Goal: Task Accomplishment & Management: Use online tool/utility

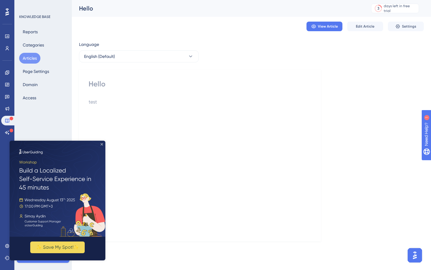
click at [102, 144] on icon "Close Preview" at bounding box center [102, 144] width 2 height 2
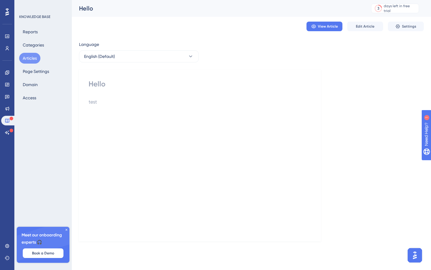
click at [68, 229] on icon at bounding box center [67, 230] width 4 height 4
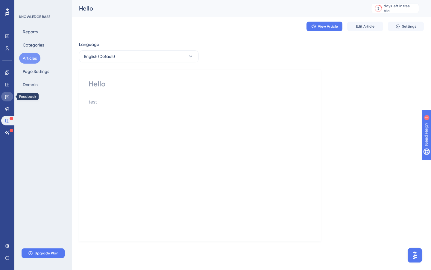
click at [6, 96] on icon at bounding box center [7, 97] width 4 height 4
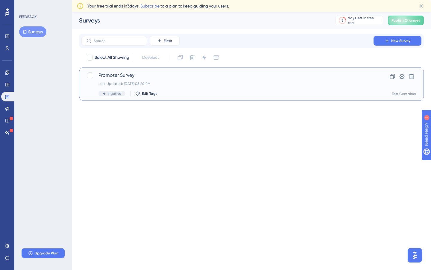
click at [178, 84] on div "Last Updated: [DATE] 05:20 PM" at bounding box center [228, 83] width 258 height 5
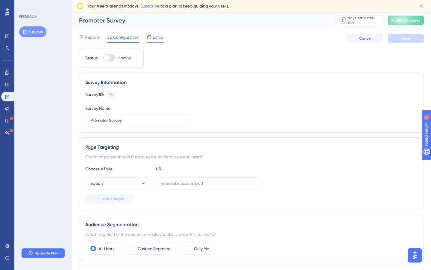
click at [155, 40] on span "Editor" at bounding box center [158, 37] width 11 height 7
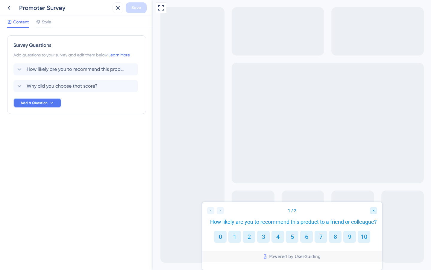
click at [45, 102] on span "Add a Question" at bounding box center [34, 102] width 27 height 5
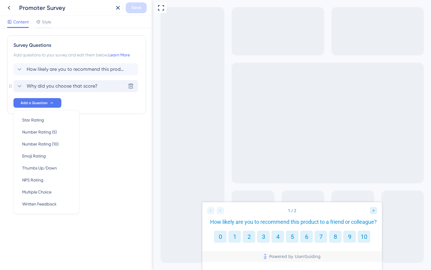
click at [65, 88] on span "Why did you choose that score?" at bounding box center [62, 85] width 71 height 7
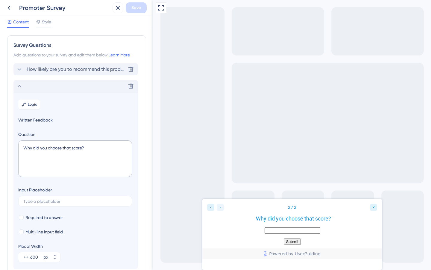
click at [74, 69] on span "How likely are you to recommend this product to a friend or colleague?" at bounding box center [76, 69] width 99 height 7
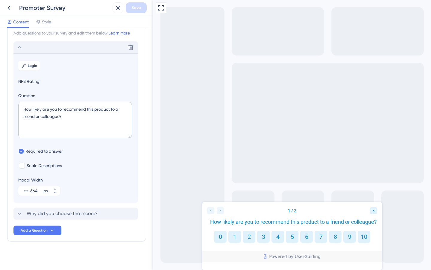
scroll to position [25, 0]
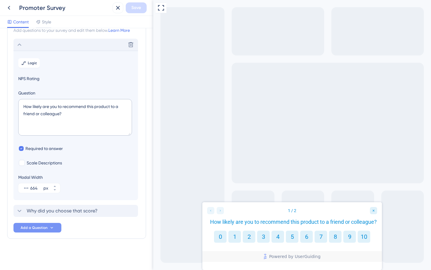
click at [43, 225] on button "Add a Question" at bounding box center [37, 228] width 48 height 10
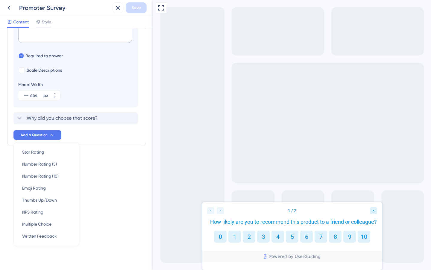
click at [108, 193] on div "Survey Questions Add questions to your survey and edit them below. Learn More D…" at bounding box center [76, 148] width 153 height 241
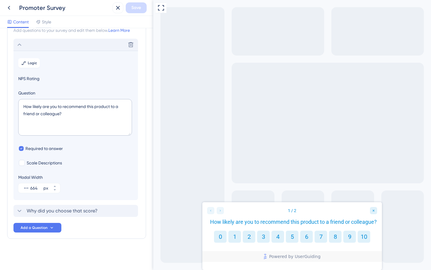
scroll to position [0, 0]
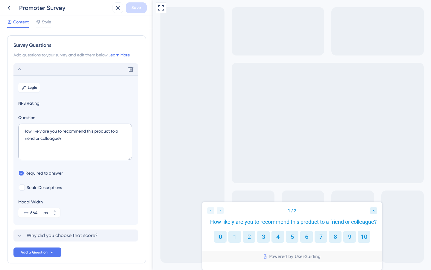
click at [21, 74] on div "Delete" at bounding box center [75, 69] width 125 height 12
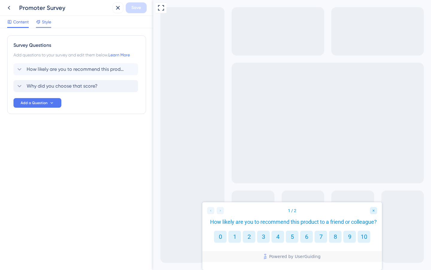
click at [40, 23] on icon at bounding box center [38, 21] width 5 height 5
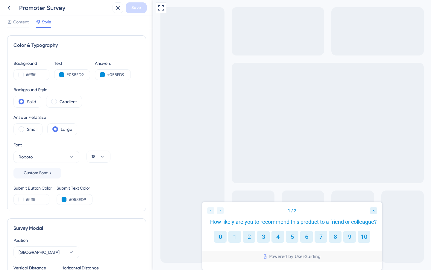
click at [12, 18] on div "Content Style" at bounding box center [76, 22] width 153 height 12
click at [13, 23] on div "Content" at bounding box center [18, 21] width 22 height 7
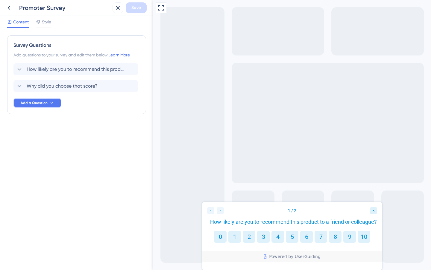
click at [46, 103] on span "Add a Question" at bounding box center [34, 102] width 27 height 5
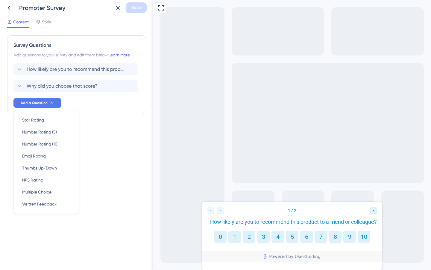
click at [102, 147] on div "Survey Questions Add questions to your survey and edit them below. Learn More H…" at bounding box center [76, 148] width 153 height 241
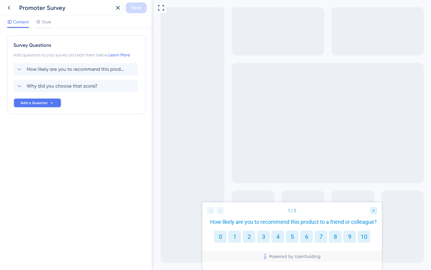
click at [45, 105] on span "Add a Question" at bounding box center [34, 102] width 27 height 5
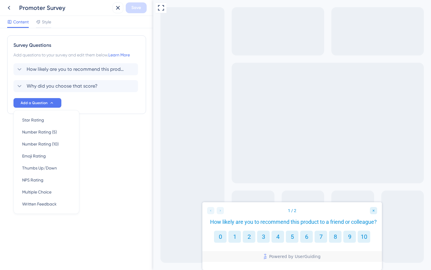
click at [114, 142] on div "Survey Questions Add questions to your survey and edit them below. Learn More H…" at bounding box center [76, 148] width 153 height 241
click at [49, 68] on span "How likely are you to recommend this product to a friend or colleague?" at bounding box center [76, 69] width 99 height 7
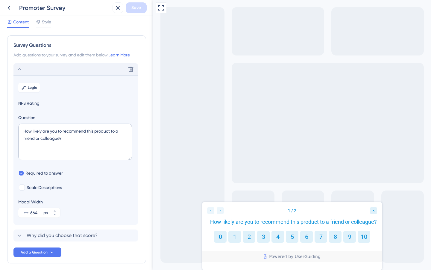
scroll to position [25, 0]
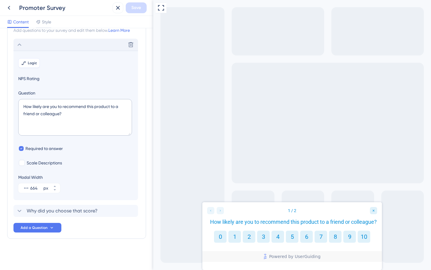
click at [31, 61] on span "Logic" at bounding box center [32, 63] width 9 height 5
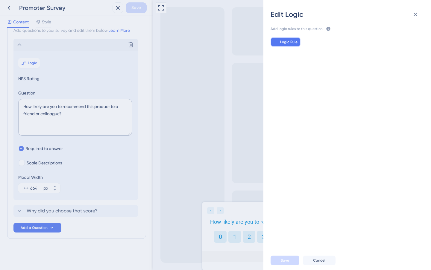
click at [298, 41] on button "Logic Rule" at bounding box center [286, 42] width 30 height 10
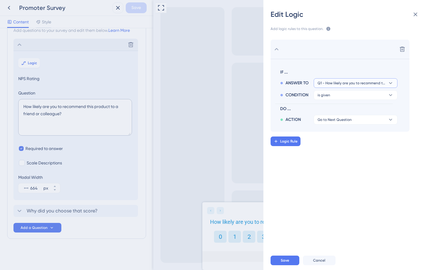
click at [349, 80] on button "Q1 - How likely are you to recommend this product to a friend or colleague?" at bounding box center [356, 83] width 84 height 10
click at [345, 88] on button "is given" at bounding box center [356, 83] width 84 height 10
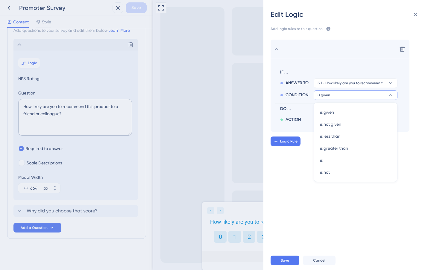
click at [345, 94] on button "is given" at bounding box center [356, 95] width 84 height 10
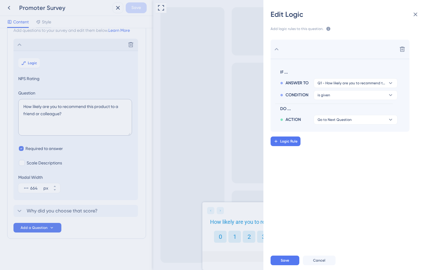
click at [128, 93] on div "Edit Logic Add logic rules to this question. The rules will apply after this qu…" at bounding box center [215, 135] width 431 height 270
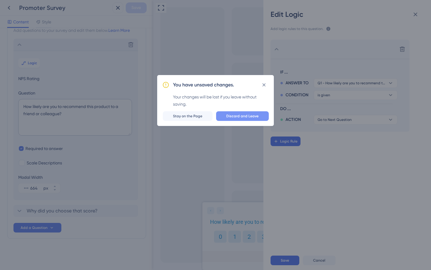
click at [238, 115] on span "Discard and Leave" at bounding box center [242, 116] width 32 height 5
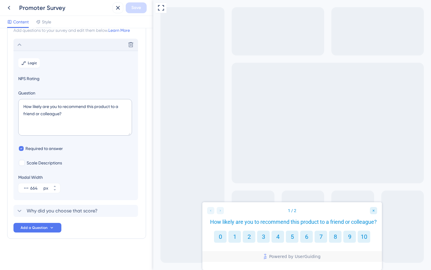
click at [24, 44] on div "Delete" at bounding box center [75, 45] width 125 height 12
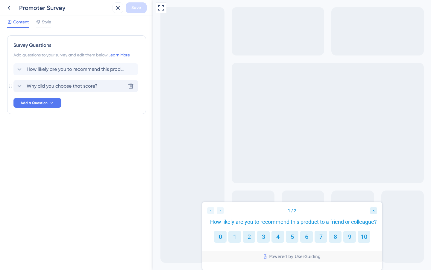
click at [58, 83] on span "Why did you choose that score?" at bounding box center [62, 85] width 71 height 7
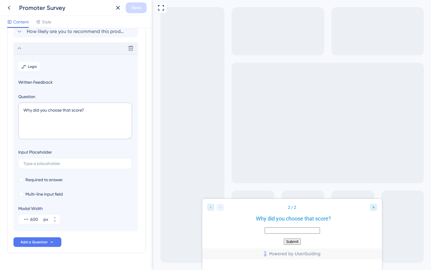
scroll to position [52, 0]
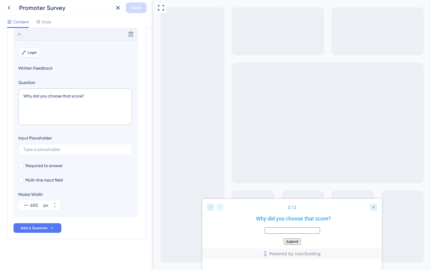
click at [31, 50] on span "Logic" at bounding box center [32, 52] width 9 height 5
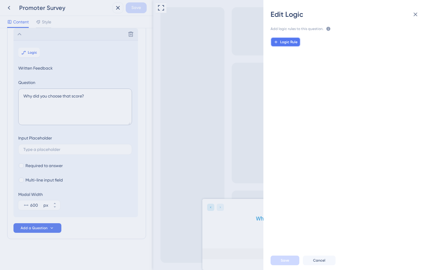
click at [288, 39] on button "Logic Rule" at bounding box center [286, 42] width 30 height 10
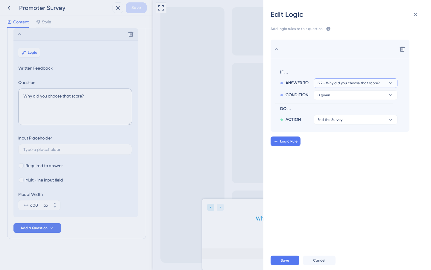
click at [345, 84] on span "Q2 - Why did you choose that score?" at bounding box center [349, 83] width 62 height 5
click at [347, 22] on div "Add logic rules to this question. The rules will apply after this question is a…" at bounding box center [350, 134] width 158 height 231
click at [302, 134] on div "Delete IF ... ANSWER TO Q2 - Why did you choose that score? CONDITION is given …" at bounding box center [349, 138] width 177 height 213
click at [337, 81] on span "Q2 - Why did you choose that score?" at bounding box center [349, 83] width 62 height 5
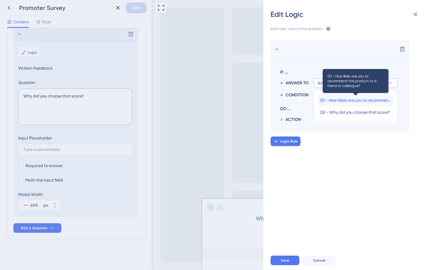
click at [323, 100] on span "Q1 - How likely are you to recommend this product to a friend or colleague?" at bounding box center [355, 99] width 71 height 7
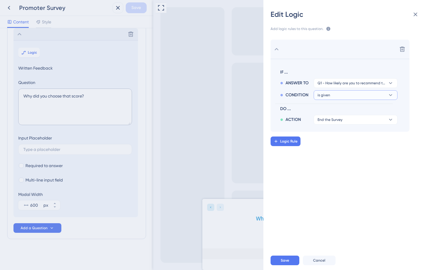
click at [327, 85] on span "is given" at bounding box center [352, 83] width 68 height 5
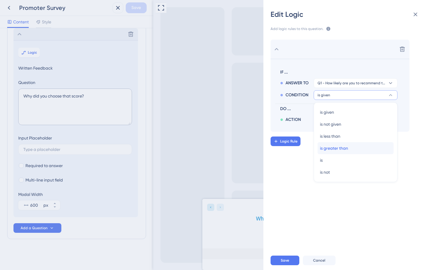
click at [340, 152] on div "is greater than is greater than" at bounding box center [355, 148] width 71 height 12
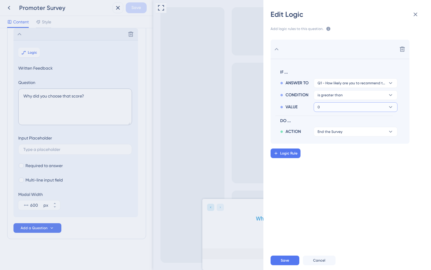
click at [319, 85] on span "0" at bounding box center [352, 83] width 68 height 5
click at [210, 153] on div "Edit Logic Add logic rules to this question. The rules will apply after this qu…" at bounding box center [215, 135] width 431 height 270
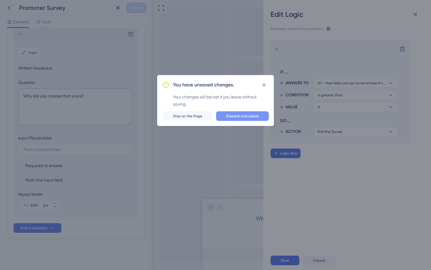
click at [233, 114] on span "Discard and Leave" at bounding box center [242, 116] width 32 height 5
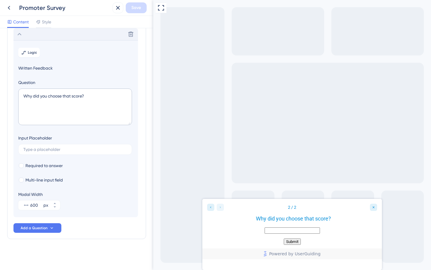
scroll to position [0, 0]
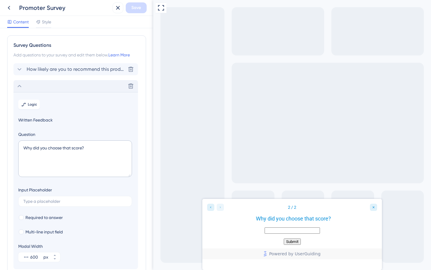
click at [61, 70] on span "How likely are you to recommend this product to a friend or colleague?" at bounding box center [76, 69] width 99 height 7
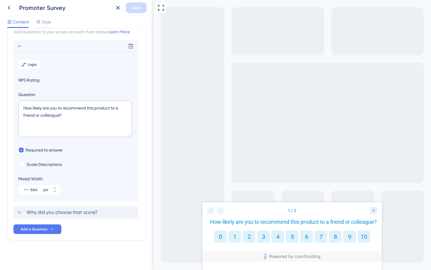
scroll to position [25, 0]
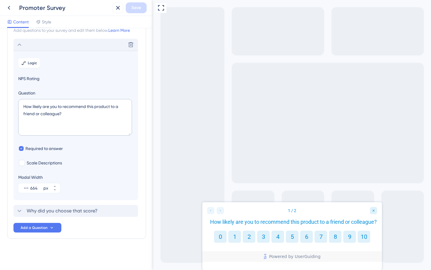
click at [43, 42] on div "Delete" at bounding box center [75, 45] width 125 height 12
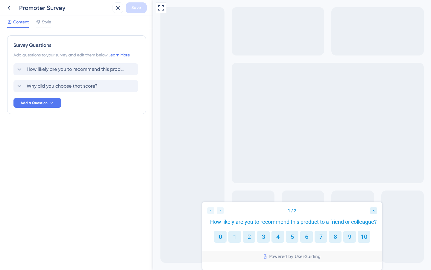
scroll to position [0, 0]
click at [36, 69] on span "How likely are you to recommend this product to a friend or colleague?" at bounding box center [76, 69] width 99 height 7
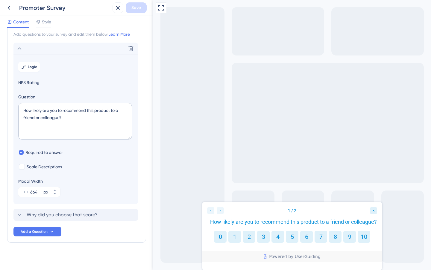
scroll to position [25, 0]
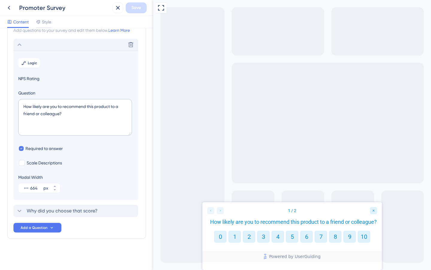
click at [55, 39] on div "Delete" at bounding box center [75, 45] width 125 height 12
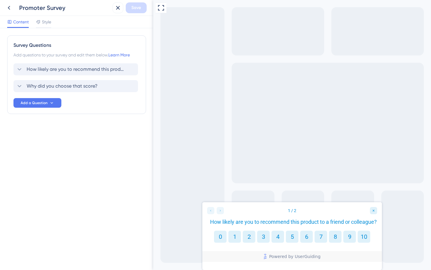
scroll to position [0, 0]
click at [46, 71] on span "How likely are you to recommend this product to a friend or colleague?" at bounding box center [76, 69] width 99 height 7
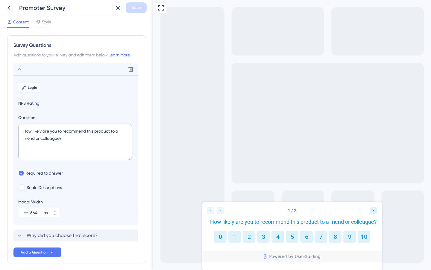
scroll to position [25, 0]
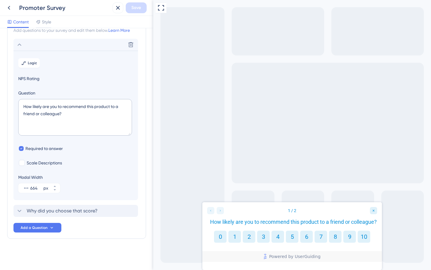
click at [46, 71] on section "Logic NPS Rating Question How likely are you to recommend this product to a fri…" at bounding box center [75, 125] width 125 height 149
click at [23, 78] on span "NPS Rating" at bounding box center [75, 78] width 115 height 7
click at [57, 79] on span "NPS Rating" at bounding box center [75, 78] width 115 height 7
click at [40, 51] on section "Logic NPS Rating Question How likely are you to recommend this product to a fri…" at bounding box center [75, 125] width 125 height 149
click at [49, 38] on div "Survey Questions Add questions to your survey and edit them below. Learn More D…" at bounding box center [76, 125] width 139 height 228
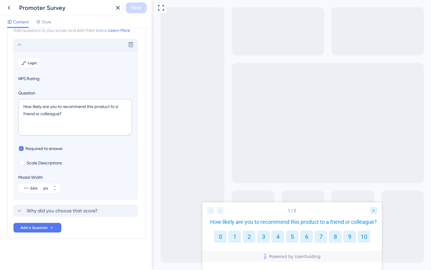
click at [49, 45] on div "Delete" at bounding box center [75, 45] width 125 height 12
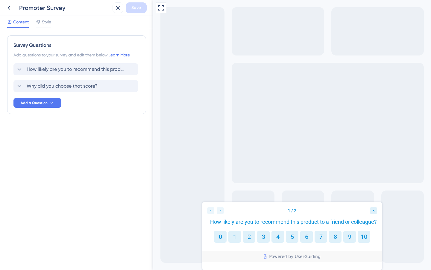
scroll to position [0, 0]
click at [42, 67] on span "How likely are you to recommend this product to a friend or colleague?" at bounding box center [76, 69] width 99 height 7
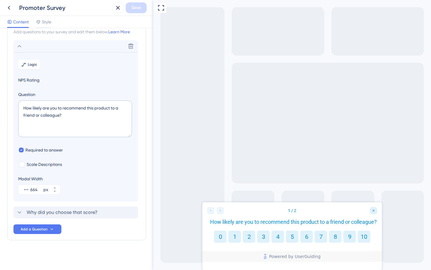
scroll to position [25, 0]
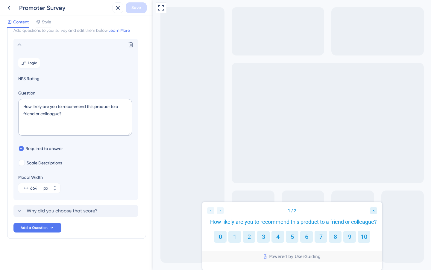
click at [67, 79] on span "NPS Rating" at bounding box center [75, 78] width 115 height 7
click at [151, 74] on div "Survey Questions Add questions to your survey and edit them below. Learn More D…" at bounding box center [76, 148] width 153 height 241
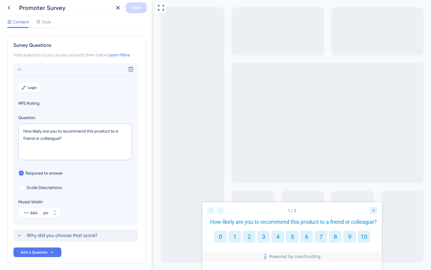
click at [100, 214] on div "Modal Width 664 px" at bounding box center [75, 207] width 115 height 19
click at [50, 249] on button "Add a Question" at bounding box center [37, 252] width 48 height 10
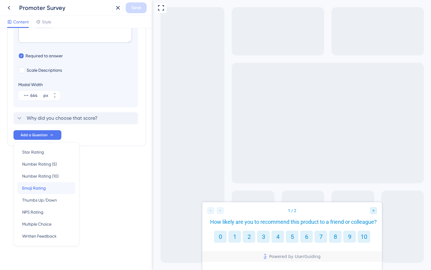
click at [51, 186] on div "Emoji Rating Emoji Rating" at bounding box center [46, 188] width 49 height 12
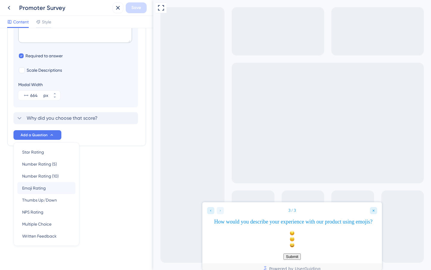
scroll to position [27, 0]
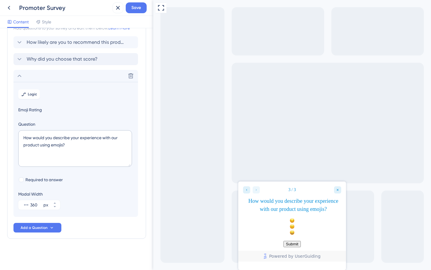
click at [39, 236] on div "Survey Questions Add questions to your survey and edit them below. Learn More H…" at bounding box center [76, 123] width 139 height 230
click at [40, 224] on button "Add a Question" at bounding box center [37, 228] width 48 height 10
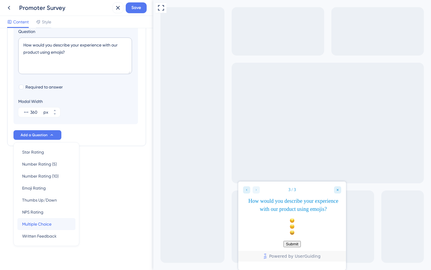
click at [39, 225] on span "Multiple Choice" at bounding box center [36, 223] width 29 height 7
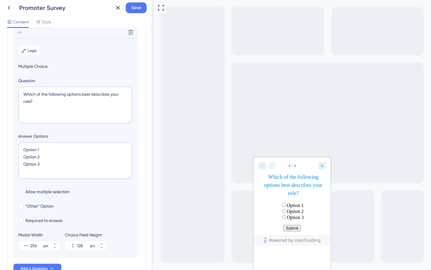
scroll to position [85, 0]
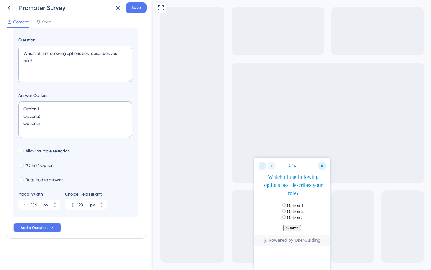
click at [39, 225] on span "Add a Question" at bounding box center [34, 227] width 27 height 5
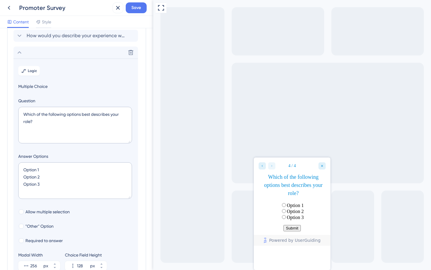
scroll to position [0, 0]
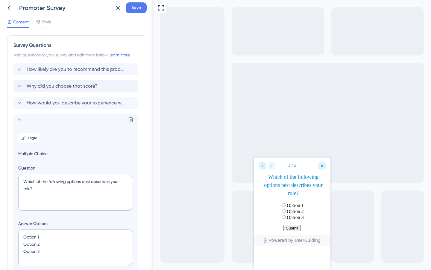
click at [0, 62] on div "Survey Questions Add questions to your survey and edit them below. Learn More H…" at bounding box center [76, 148] width 153 height 241
click at [22, 124] on div "Delete" at bounding box center [75, 120] width 125 height 12
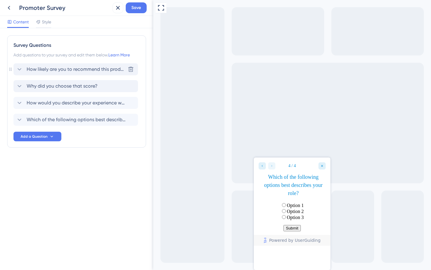
click at [78, 64] on div "How likely are you to recommend this product to a friend or colleague? [GEOGRAP…" at bounding box center [75, 69] width 125 height 12
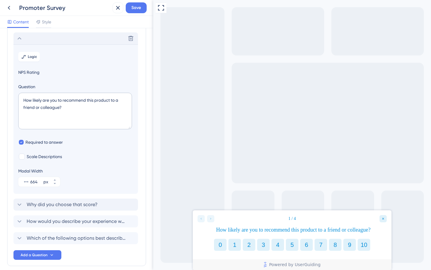
scroll to position [35, 0]
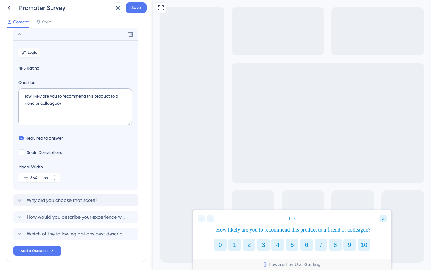
click at [19, 32] on icon at bounding box center [19, 34] width 7 height 7
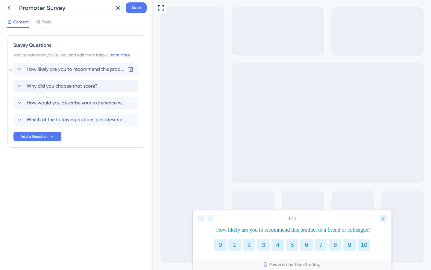
scroll to position [0, 0]
click at [19, 73] on div "How likely are you to recommend this product to a friend or colleague? [GEOGRAP…" at bounding box center [75, 69] width 125 height 12
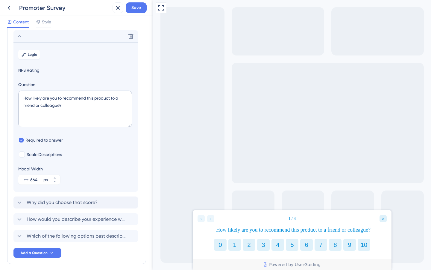
click at [20, 72] on section "Logic NPS Rating Question How likely are you to recommend this product to a fri…" at bounding box center [75, 116] width 125 height 149
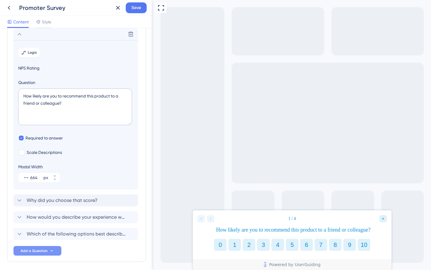
click at [36, 249] on span "Add a Question" at bounding box center [34, 250] width 27 height 5
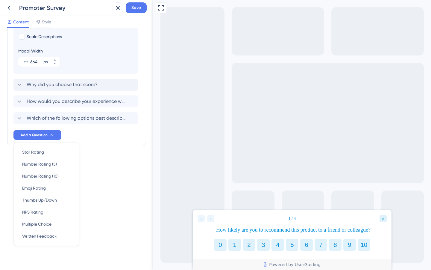
click at [112, 215] on div "Survey Questions Add questions to your survey and edit them below. Learn More D…" at bounding box center [76, 148] width 153 height 241
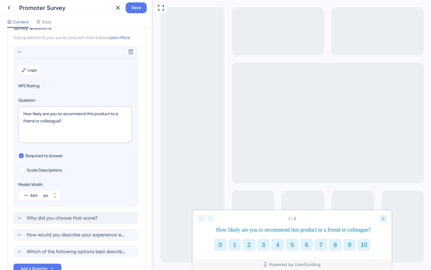
scroll to position [16, 0]
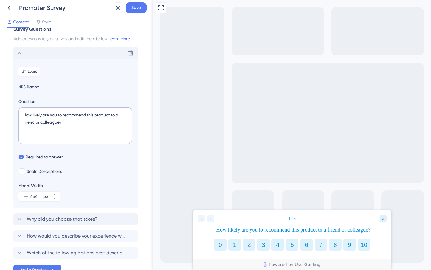
click at [32, 56] on div "Delete" at bounding box center [75, 53] width 125 height 12
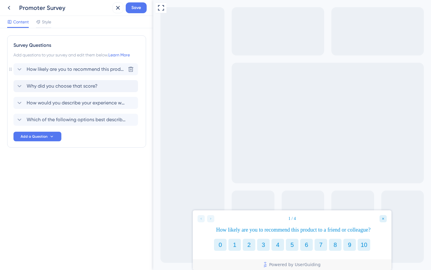
click at [119, 69] on span "How likely are you to recommend this product to a friend or colleague?" at bounding box center [76, 69] width 99 height 7
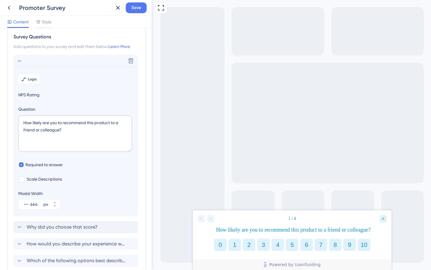
scroll to position [6, 0]
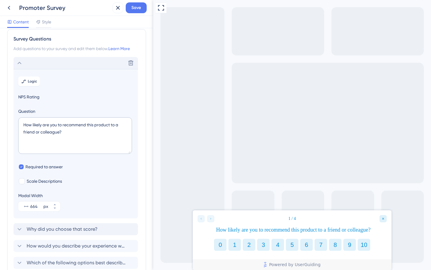
click at [103, 64] on div "Delete" at bounding box center [75, 63] width 125 height 12
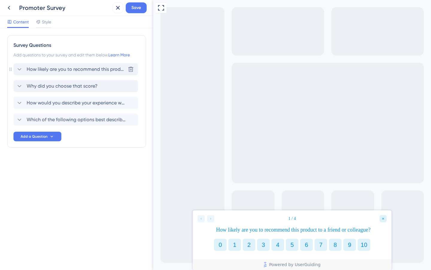
scroll to position [0, 0]
click at [101, 69] on span "How likely are you to recommend this product to a friend or colleague?" at bounding box center [76, 69] width 99 height 7
click at [188, 0] on div at bounding box center [215, 0] width 431 height 0
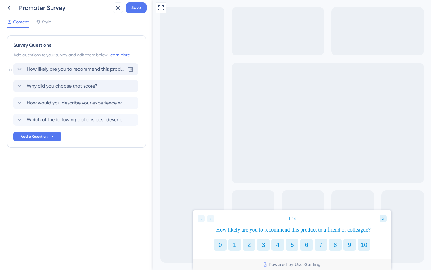
click at [78, 68] on span "How likely are you to recommend this product to a friend or colleague?" at bounding box center [76, 69] width 99 height 7
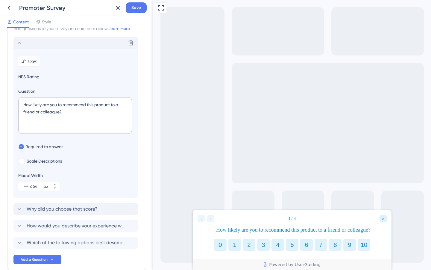
scroll to position [35, 0]
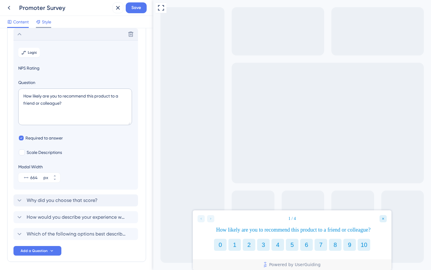
click at [48, 19] on span "Style" at bounding box center [46, 21] width 9 height 7
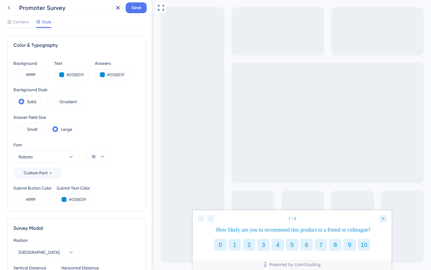
click at [10, 8] on icon at bounding box center [8, 7] width 7 height 7
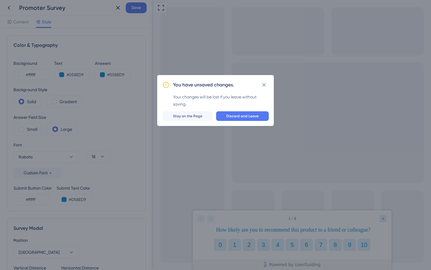
click at [257, 89] on div "You have unsaved changes." at bounding box center [221, 85] width 96 height 10
click at [263, 88] on button at bounding box center [264, 85] width 10 height 10
